Goal: Task Accomplishment & Management: Complete application form

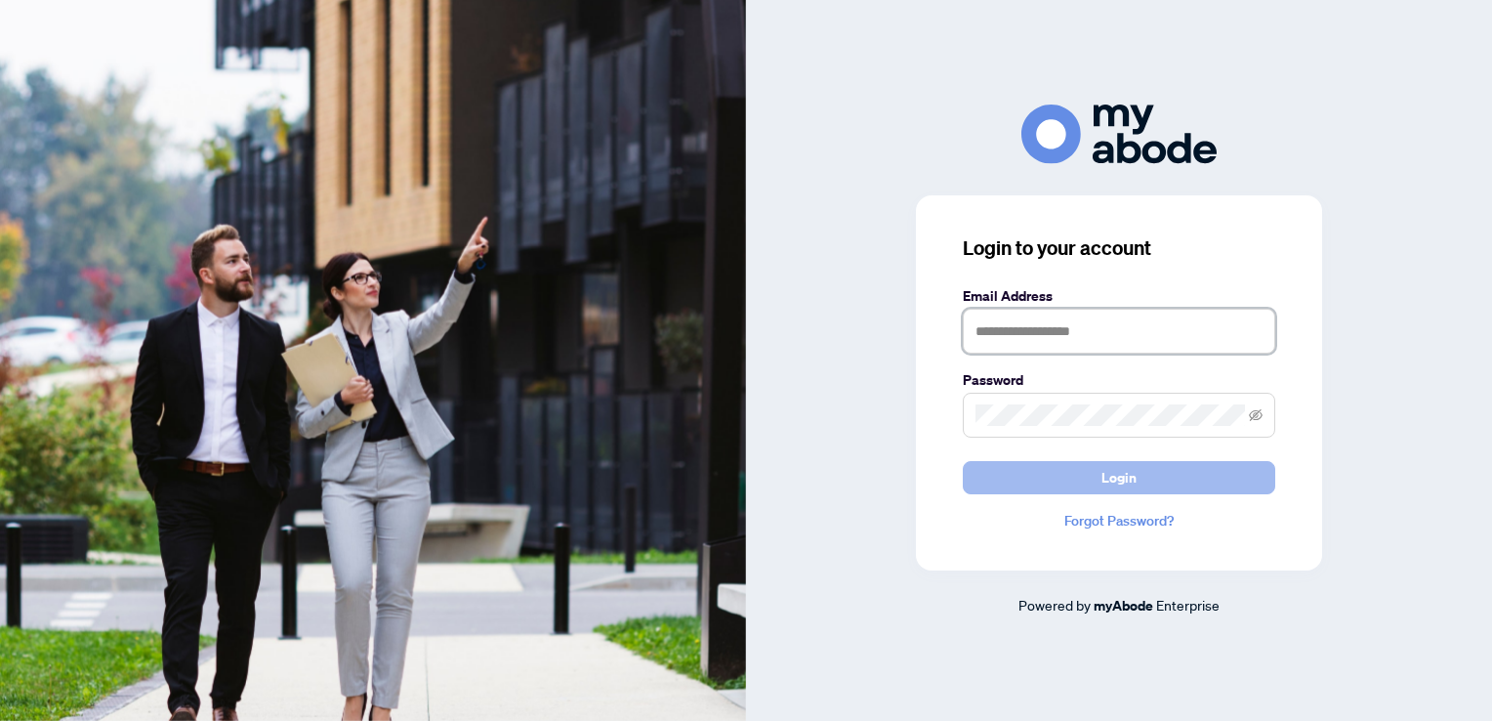
type input "**********"
click at [1128, 476] on span "Login" at bounding box center [1118, 477] width 35 height 31
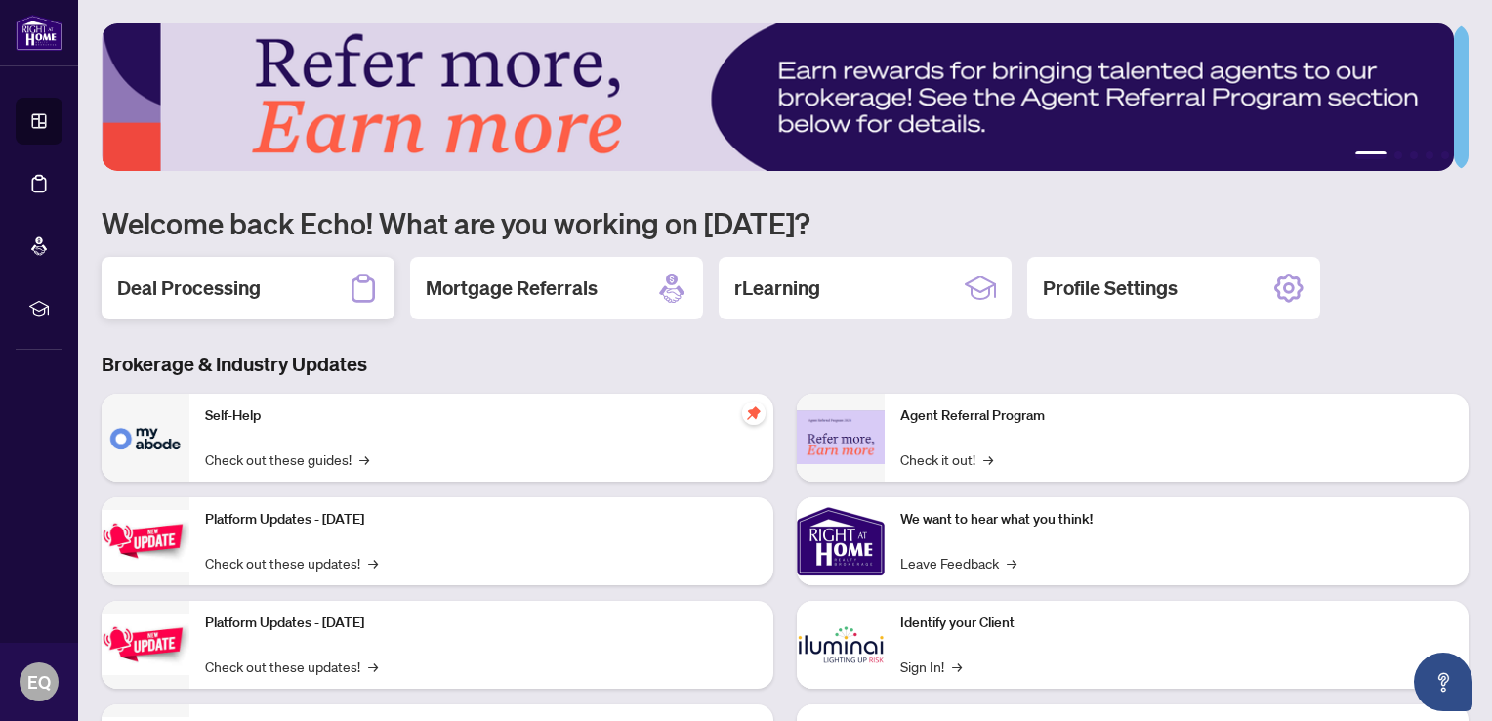
click at [213, 281] on h2 "Deal Processing" at bounding box center [189, 287] width 144 height 27
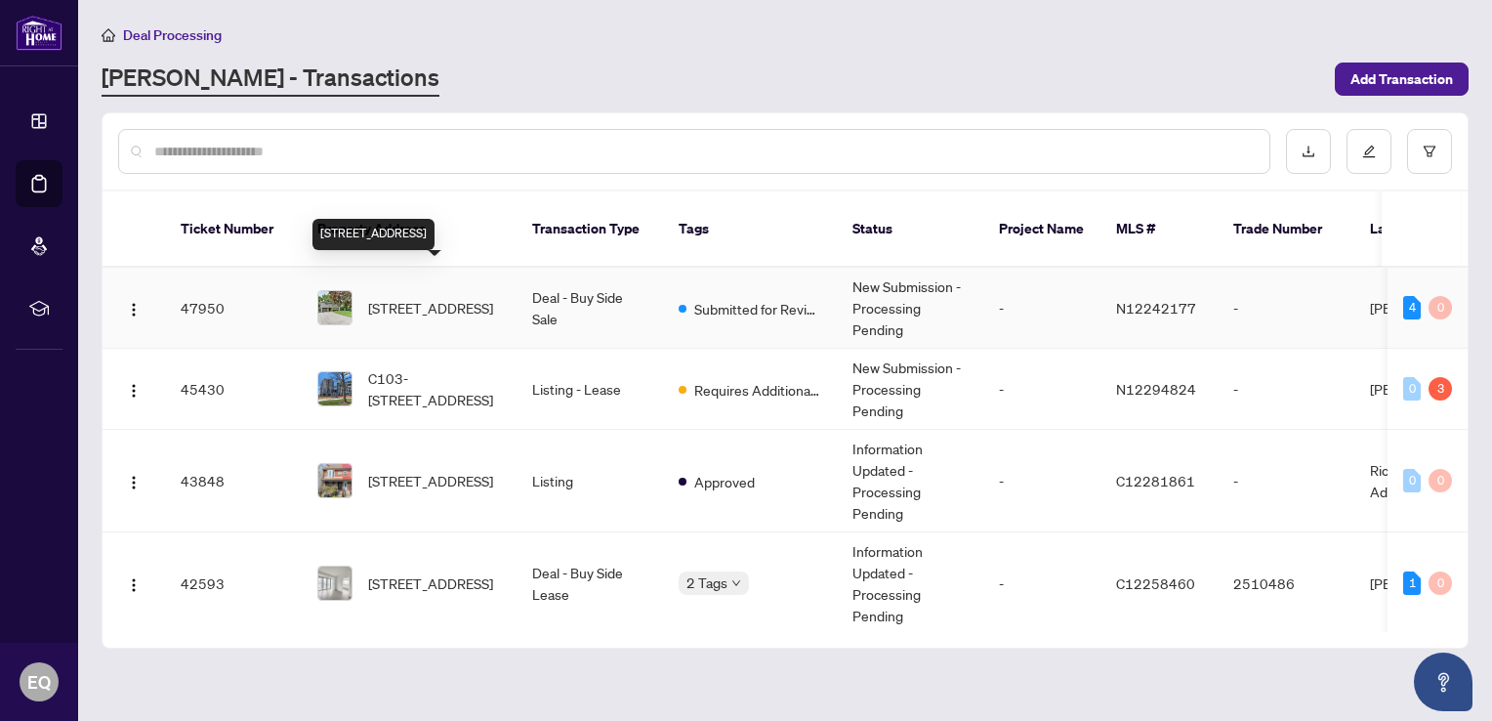
click at [397, 297] on span "[STREET_ADDRESS]" at bounding box center [430, 307] width 125 height 21
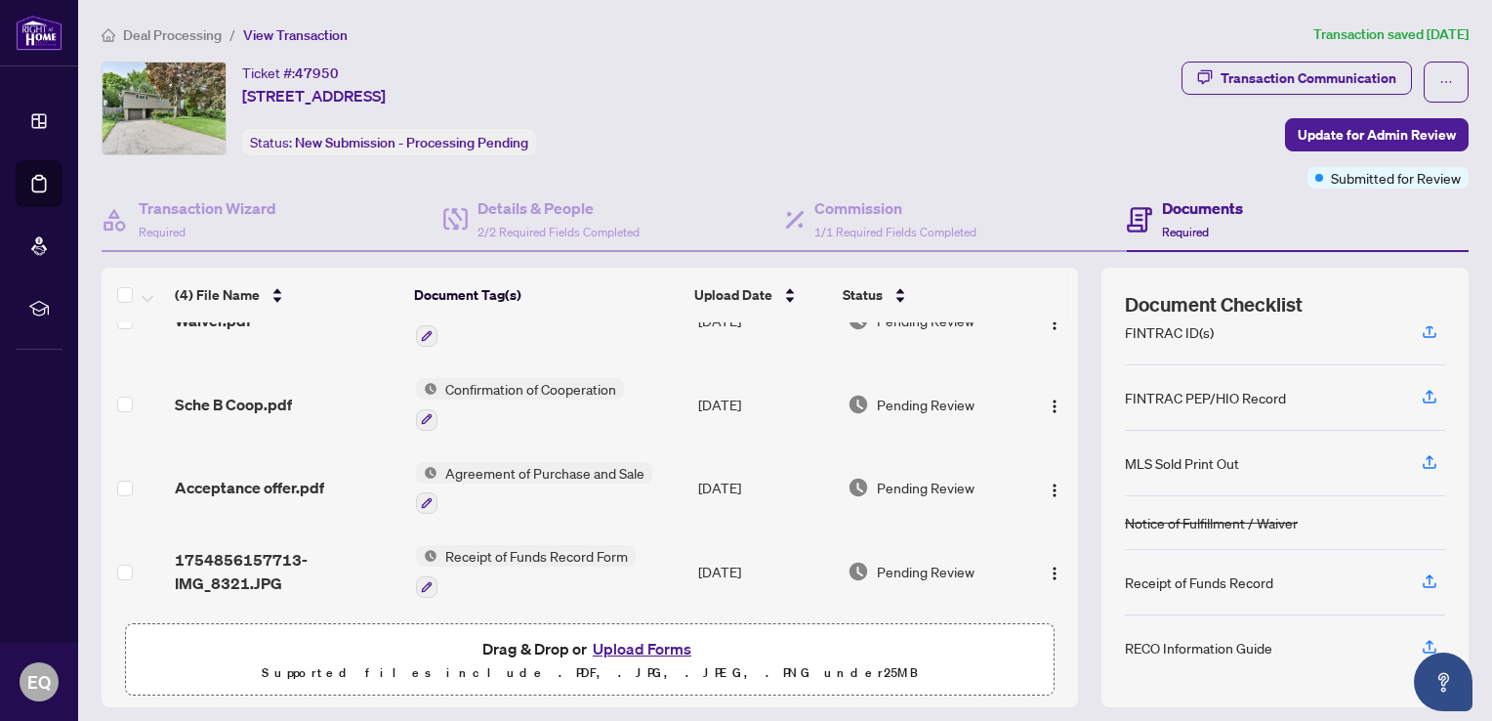
scroll to position [98, 0]
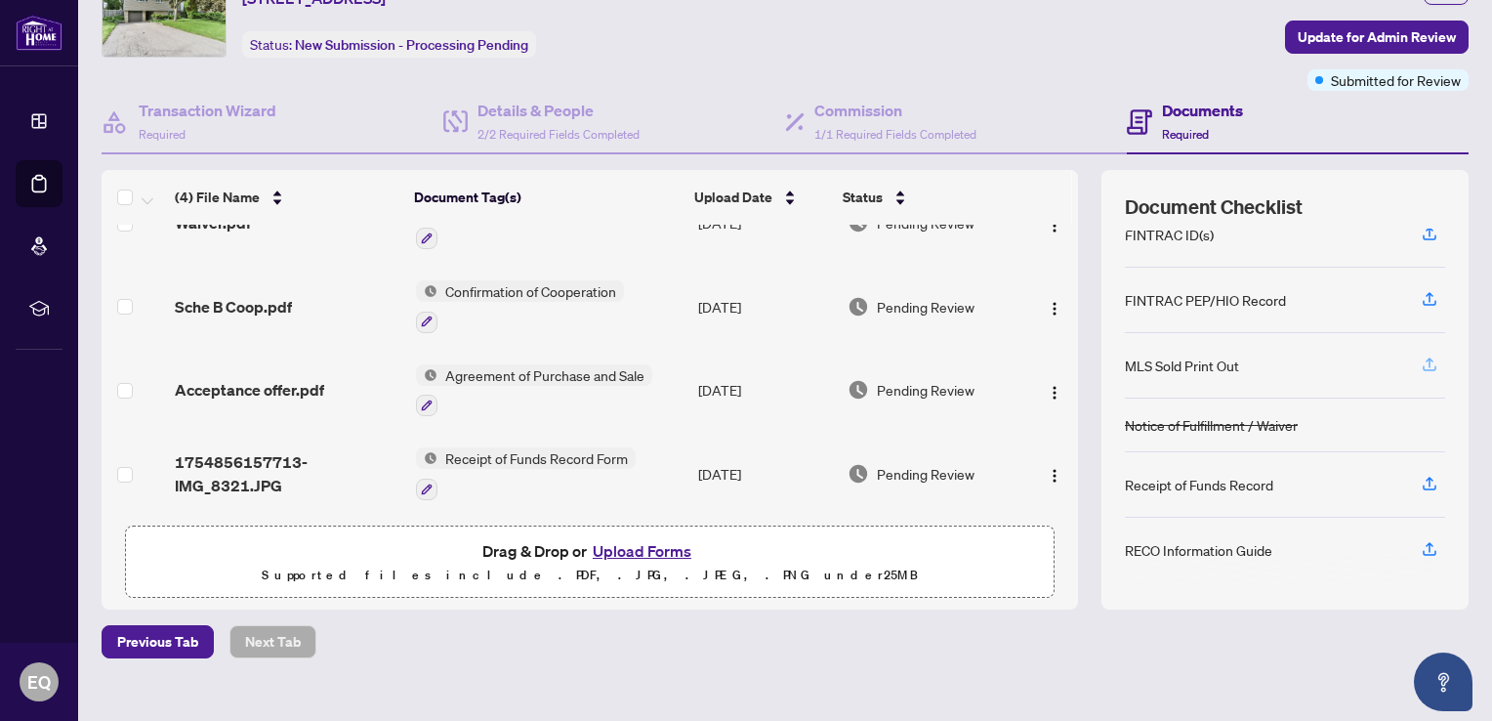
click at [1421, 358] on icon "button" at bounding box center [1430, 364] width 18 height 18
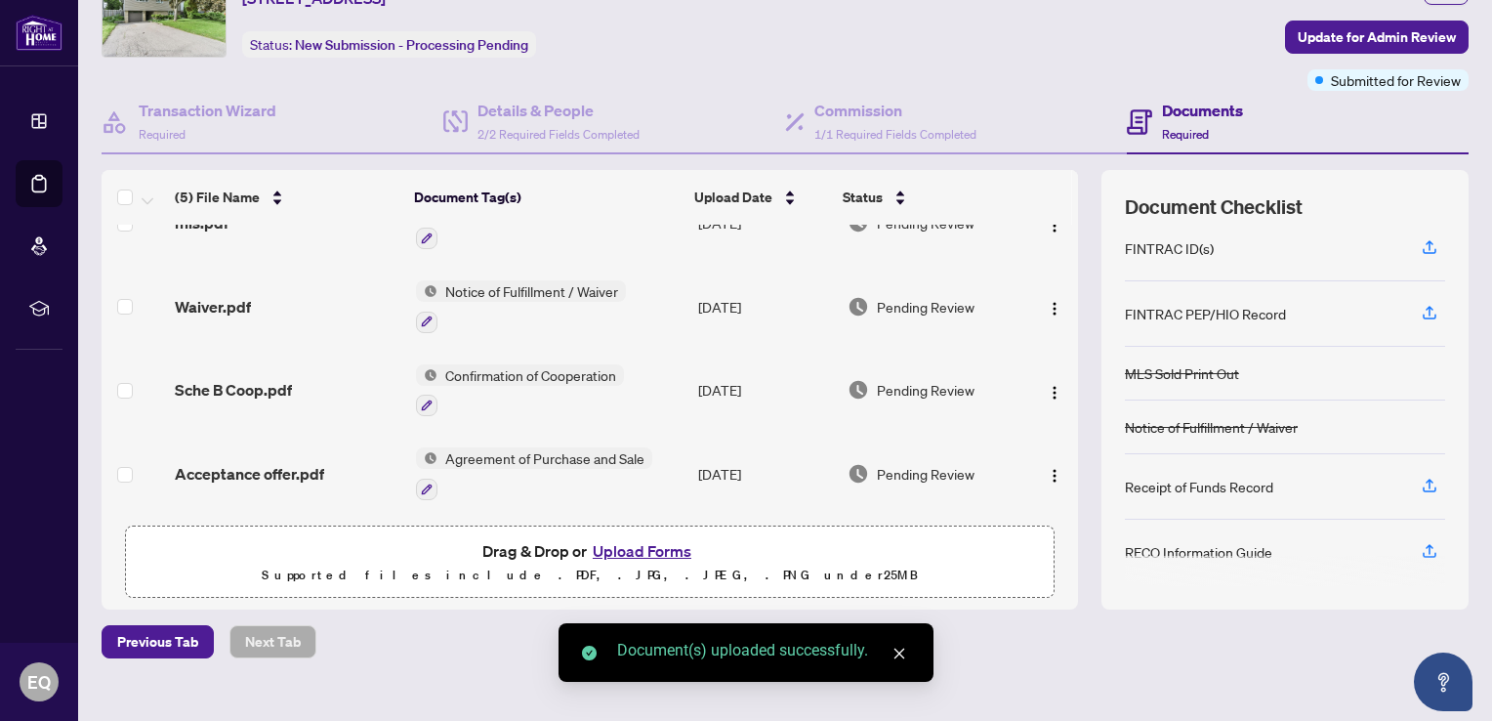
scroll to position [197, 0]
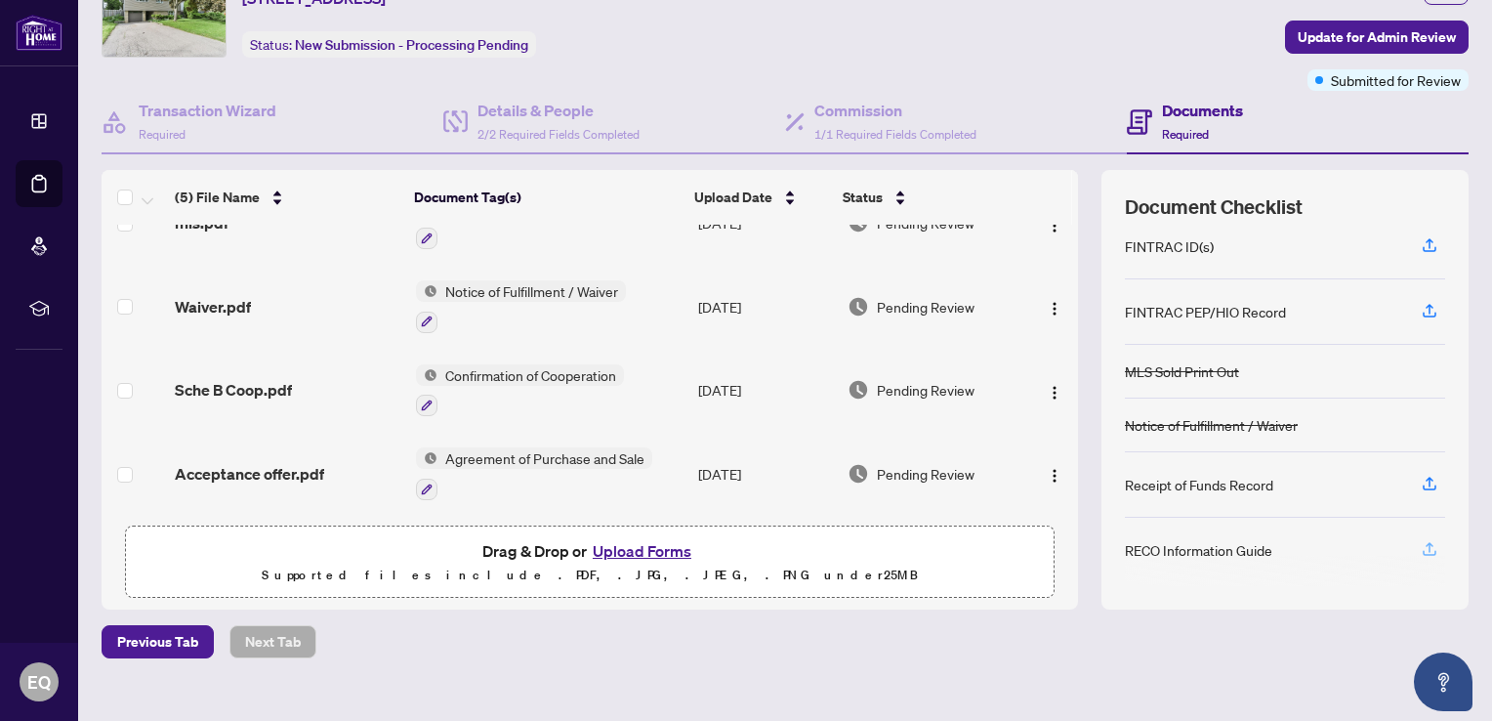
click at [1421, 543] on icon "button" at bounding box center [1430, 549] width 18 height 18
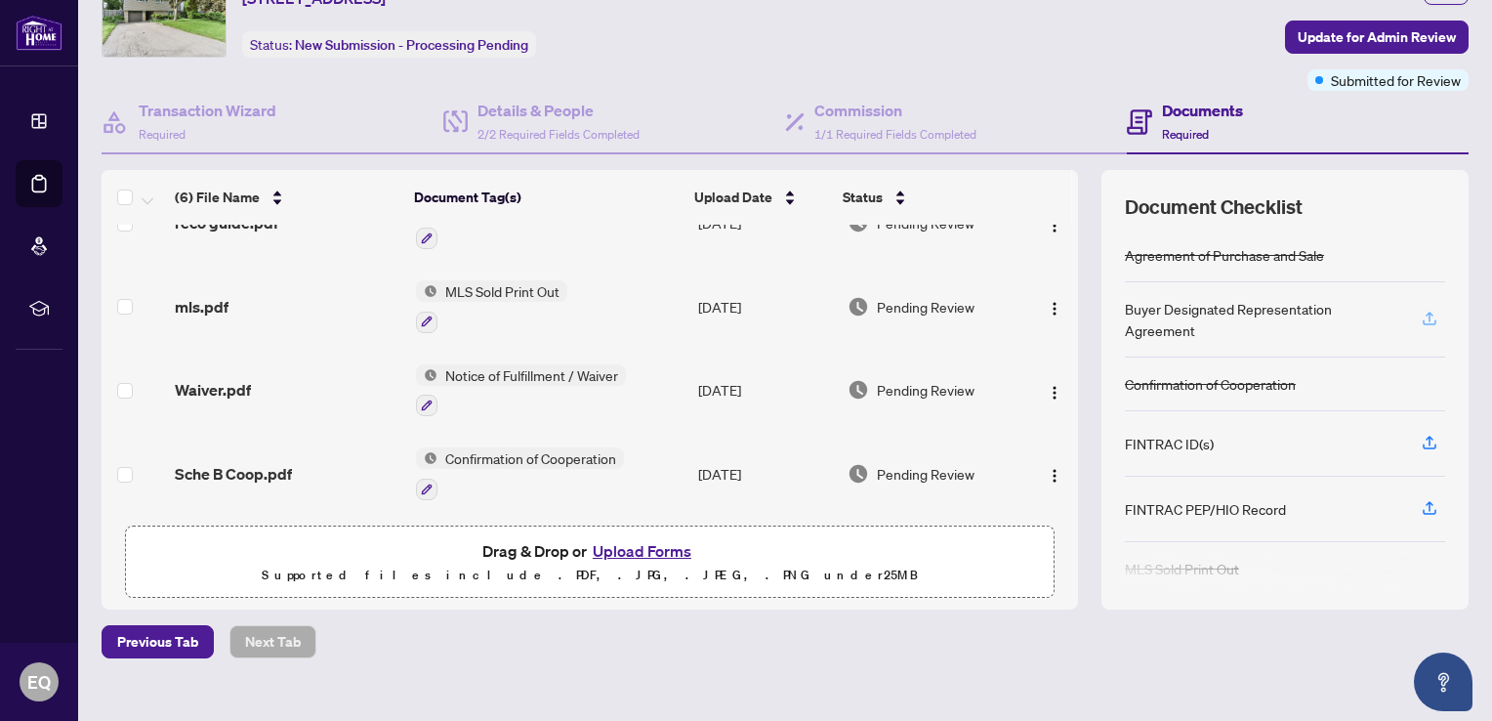
click at [1421, 310] on icon "button" at bounding box center [1430, 319] width 18 height 18
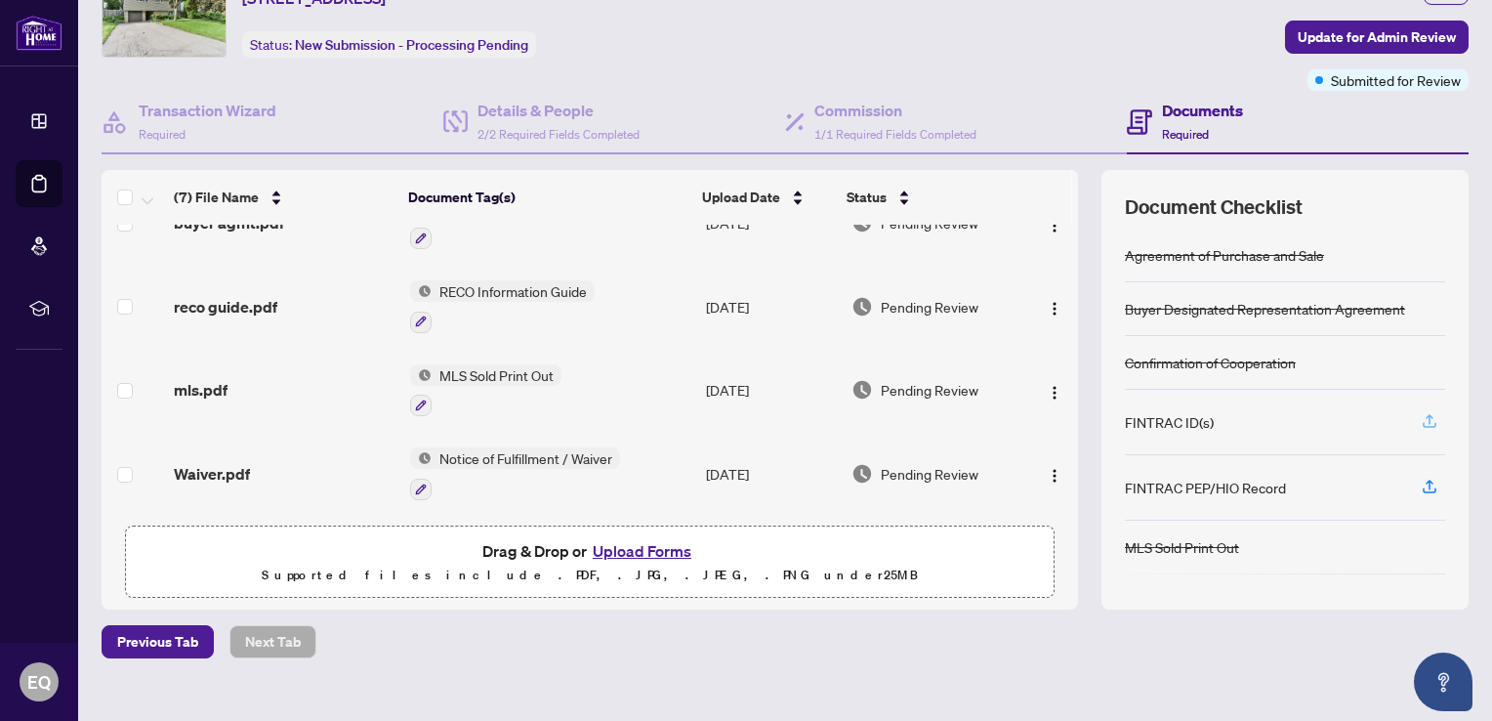
click at [1421, 419] on icon "button" at bounding box center [1430, 421] width 18 height 18
click at [1426, 414] on icon "button" at bounding box center [1430, 419] width 8 height 10
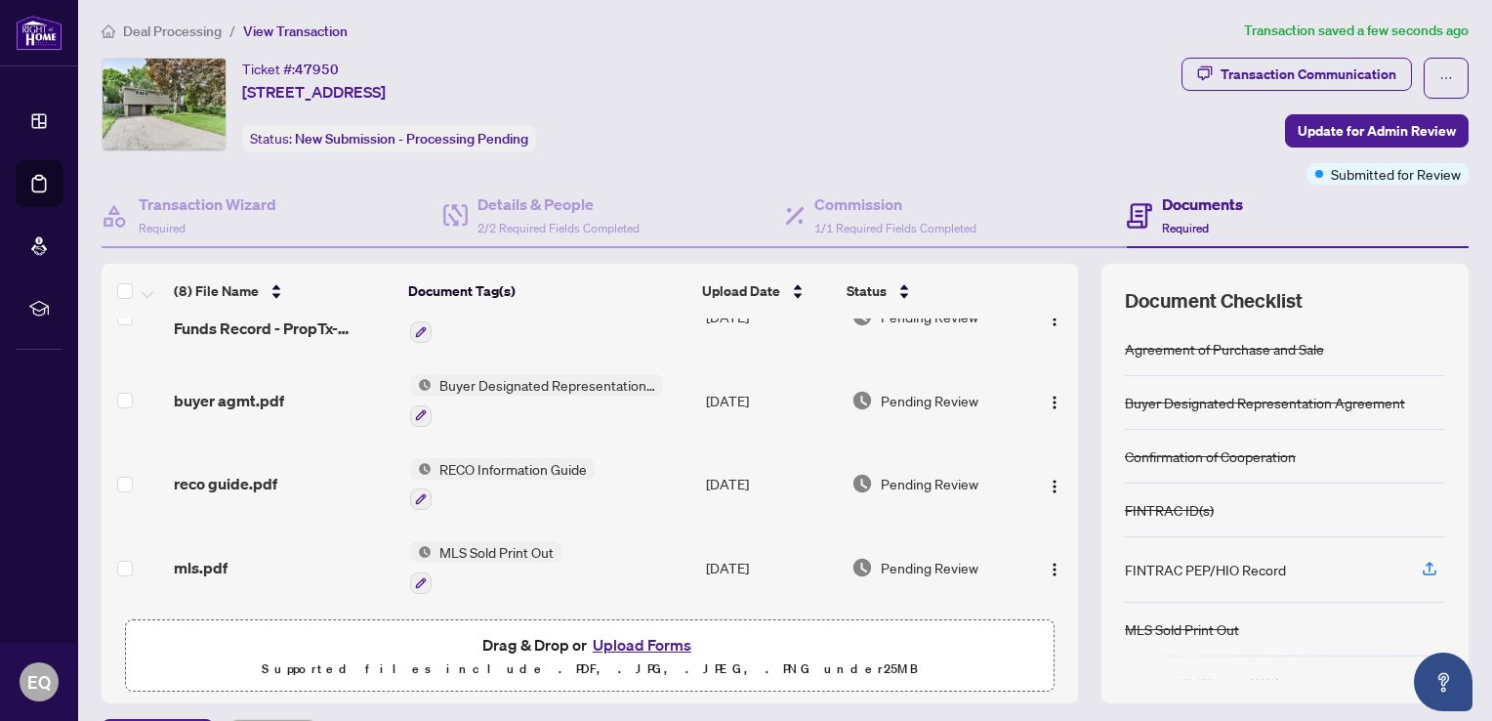
scroll to position [0, 0]
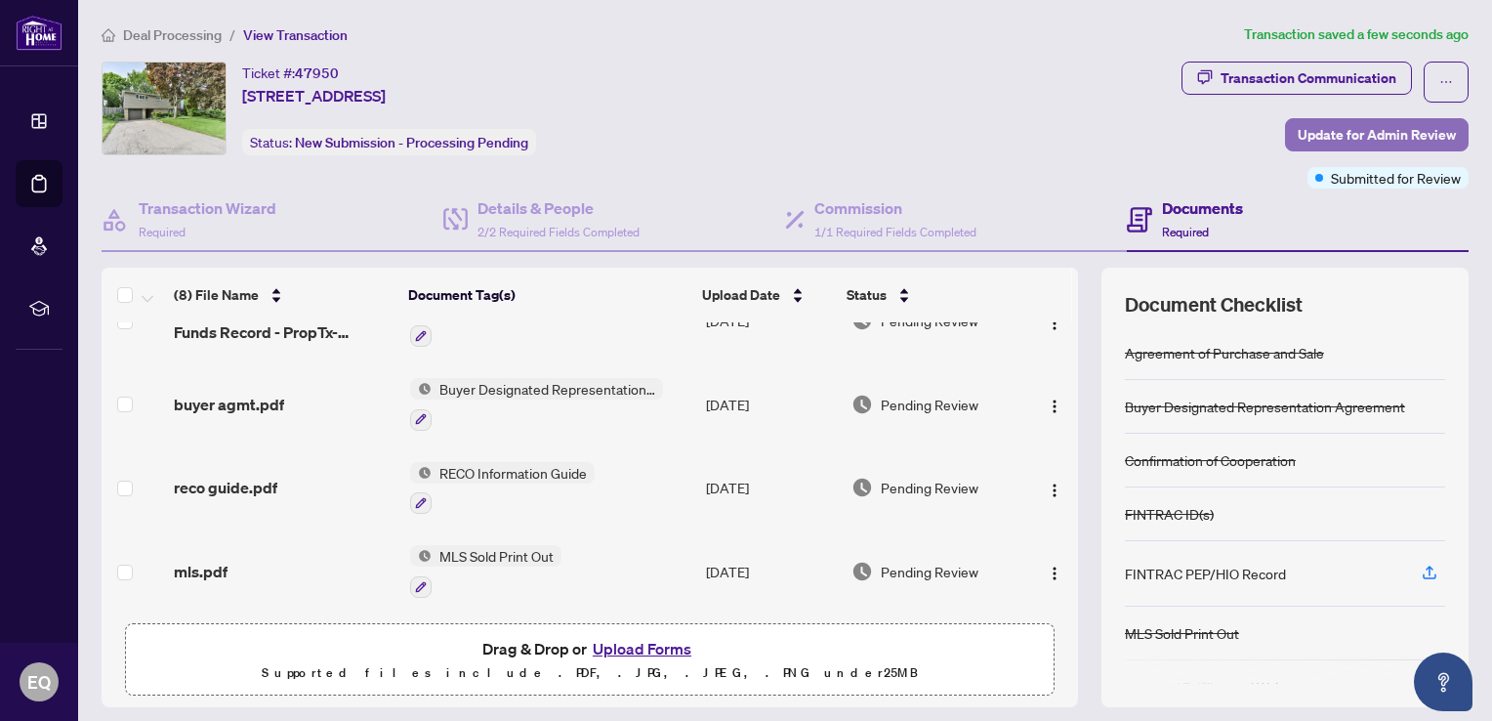
click at [1312, 139] on span "Update for Admin Review" at bounding box center [1377, 134] width 158 height 31
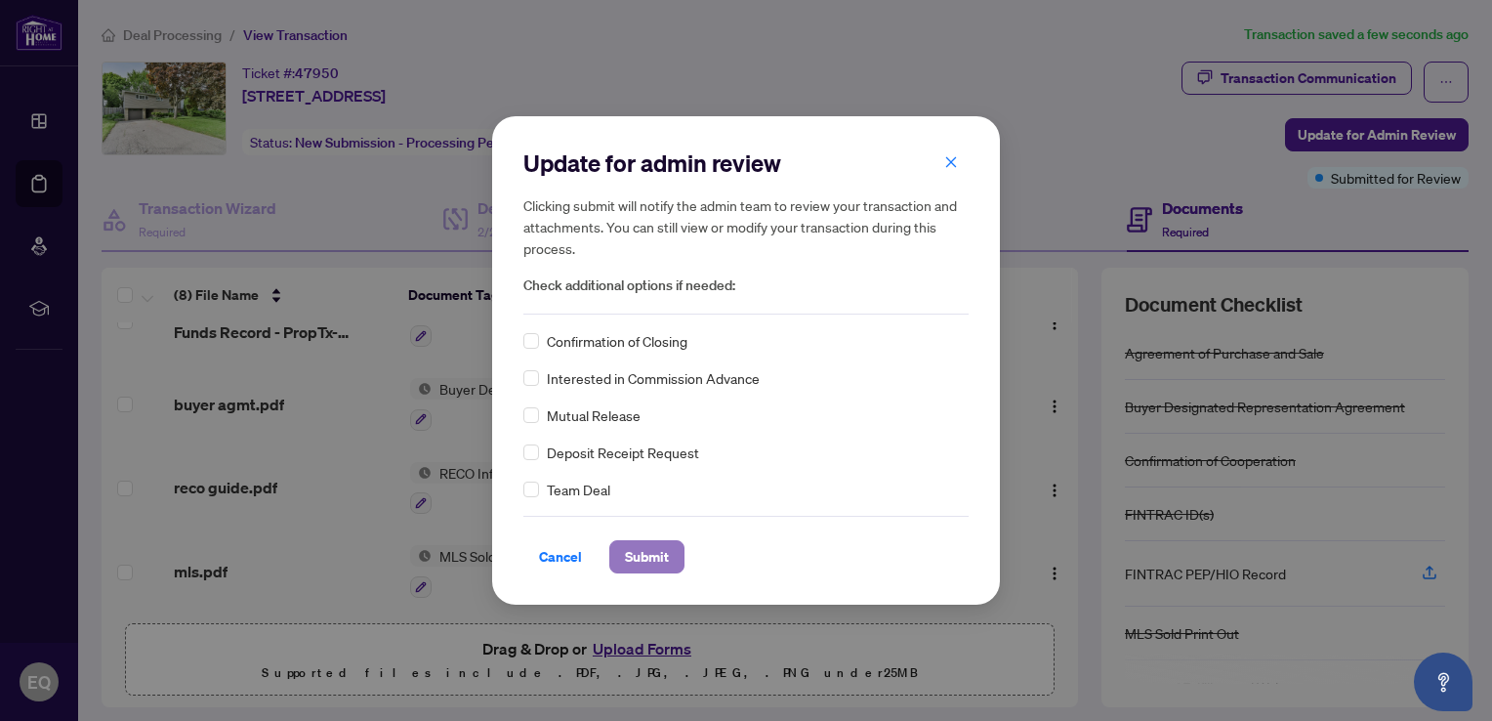
click at [652, 561] on span "Submit" at bounding box center [647, 556] width 44 height 31
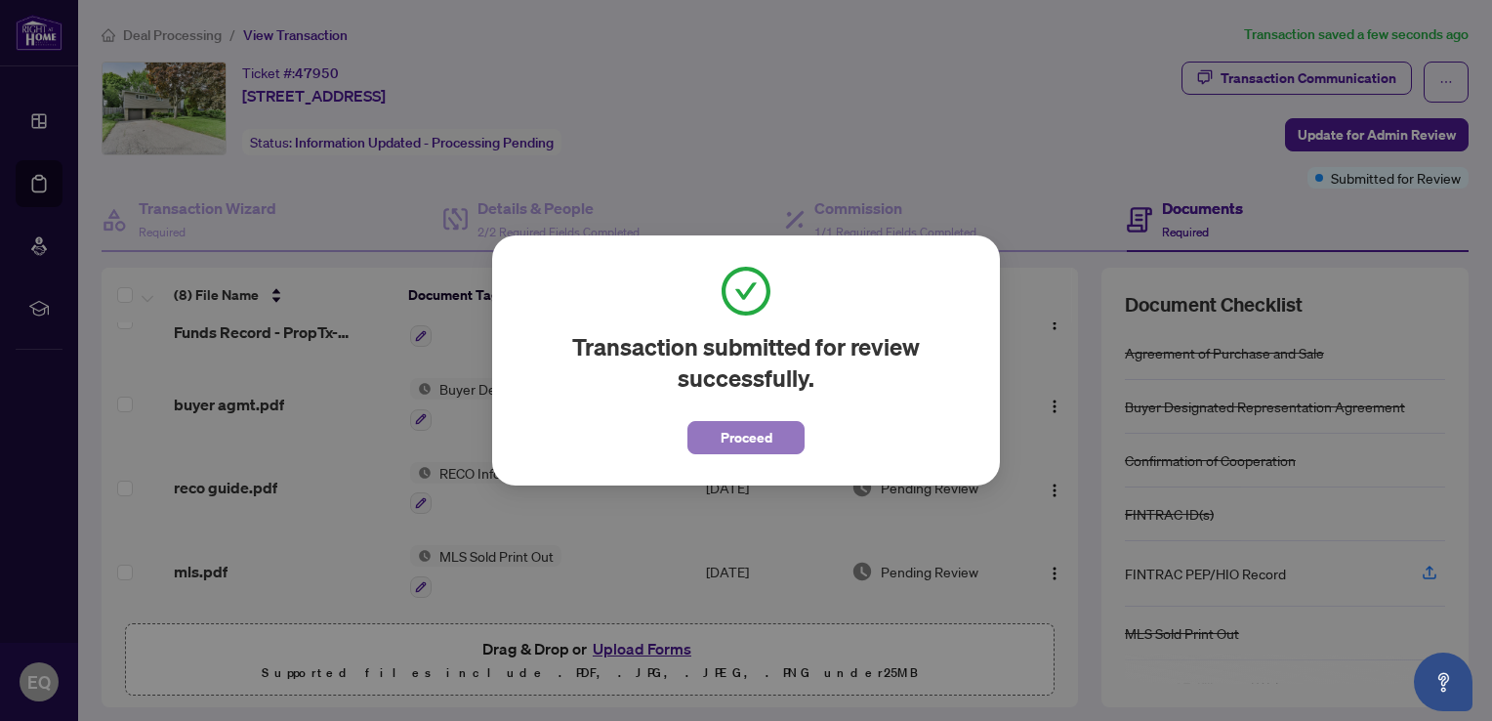
click at [735, 432] on span "Proceed" at bounding box center [747, 437] width 52 height 31
